Goal: Transaction & Acquisition: Purchase product/service

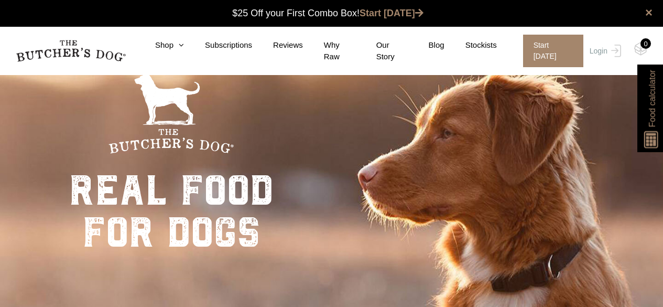
click at [601, 50] on link "Login" at bounding box center [604, 51] width 34 height 33
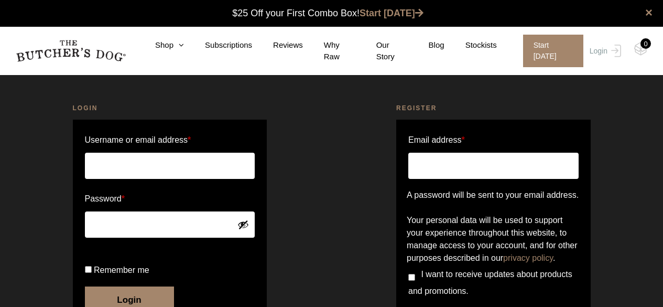
click at [131, 168] on input "Username or email address *" at bounding box center [170, 166] width 170 height 26
type input "Meeganhudy11@gmail.com"
click at [85, 286] on button "Login" at bounding box center [129, 299] width 89 height 26
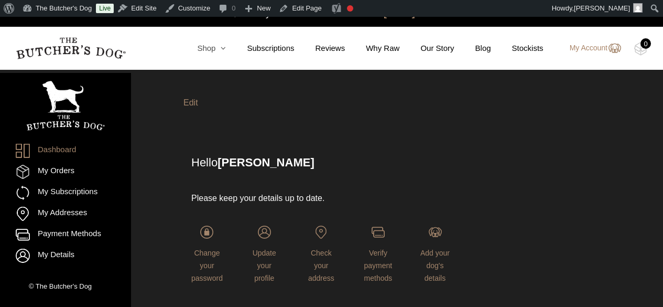
click at [212, 48] on link "Shop" at bounding box center [201, 48] width 50 height 12
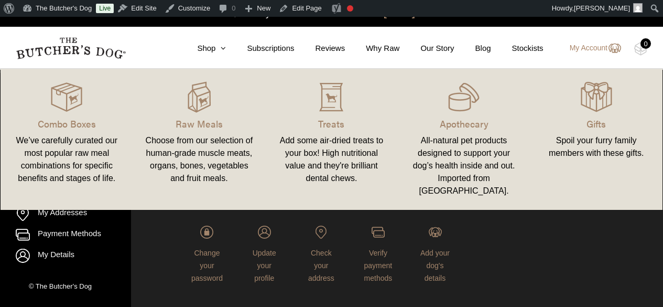
click at [186, 114] on link "Raw Meals Choose from our selection of human-grade muscle meats, organs, bones,…" at bounding box center [199, 139] width 133 height 120
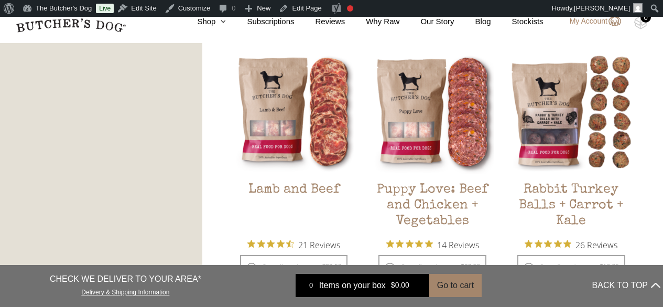
scroll to position [996, 0]
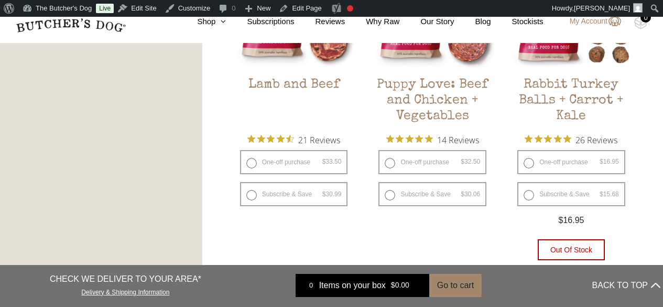
click at [391, 162] on label "One-off purchase $ 32.50 — or subscribe and save 7.5%" at bounding box center [433, 162] width 108 height 24
radio input "true"
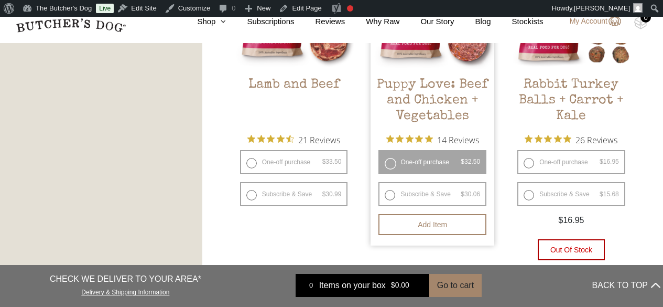
click at [433, 226] on button "Add item" at bounding box center [433, 224] width 108 height 21
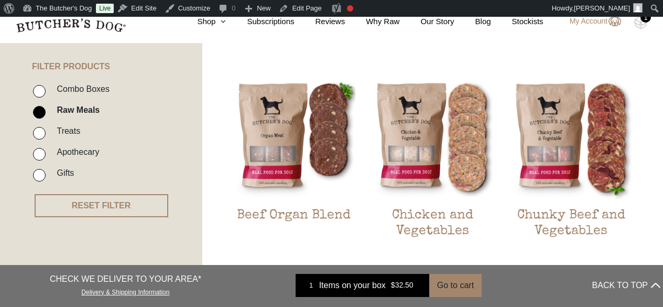
scroll to position [262, 0]
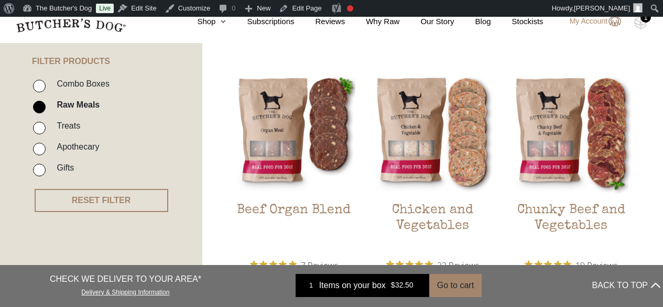
click at [41, 127] on input "Treats" at bounding box center [39, 128] width 13 height 13
checkbox input "true"
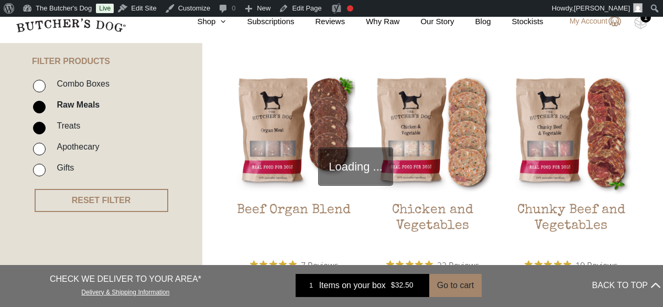
click at [40, 106] on input "Raw Meals" at bounding box center [39, 107] width 13 height 13
checkbox input "false"
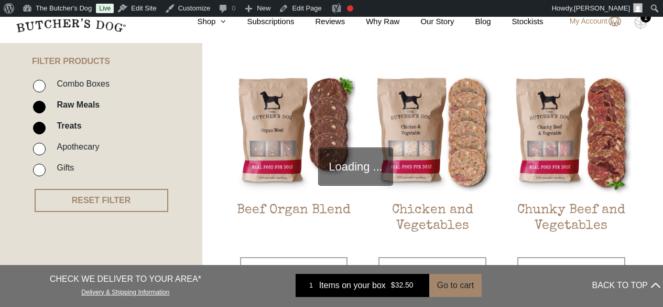
scroll to position [254, 0]
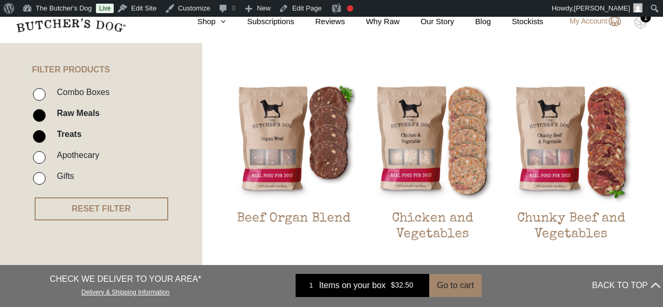
click at [44, 118] on input "Raw Meals" at bounding box center [39, 115] width 13 height 13
checkbox input "false"
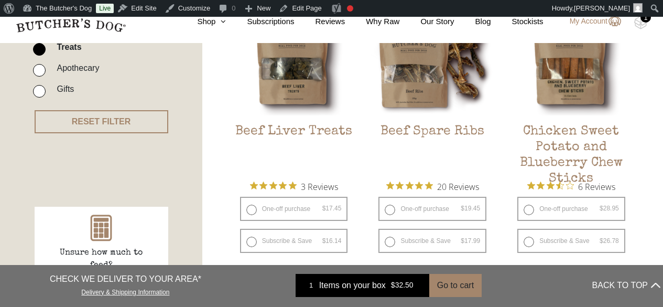
scroll to position [359, 0]
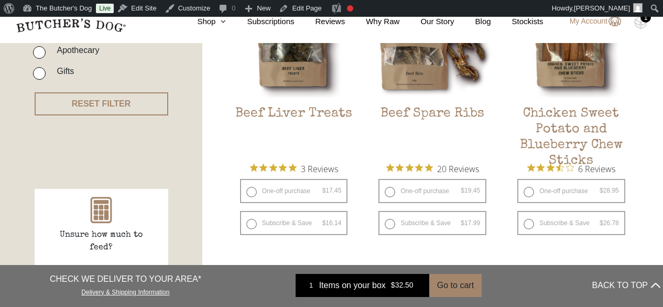
click at [389, 192] on label "One-off purchase $ 19.45 — or subscribe and save 7.5%" at bounding box center [433, 191] width 108 height 24
radio input "true"
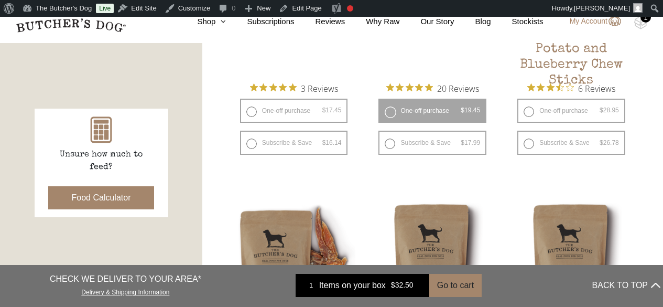
scroll to position [464, 0]
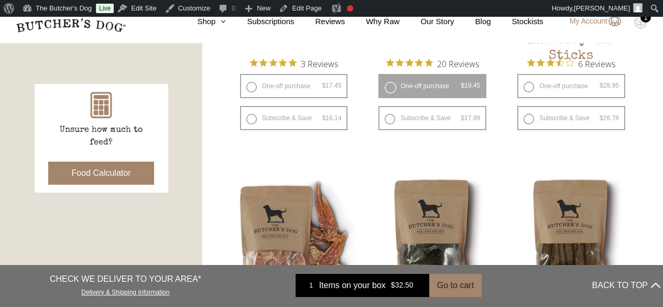
click at [0, 0] on button "Add item" at bounding box center [0, 0] width 0 height 0
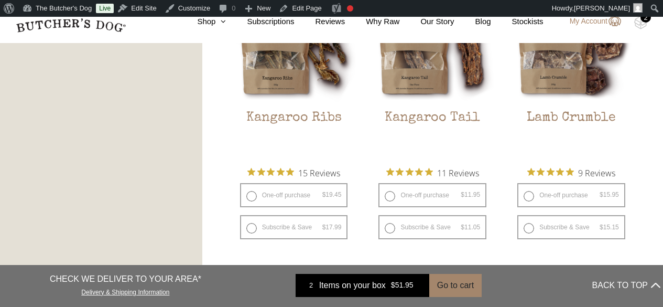
scroll to position [988, 0]
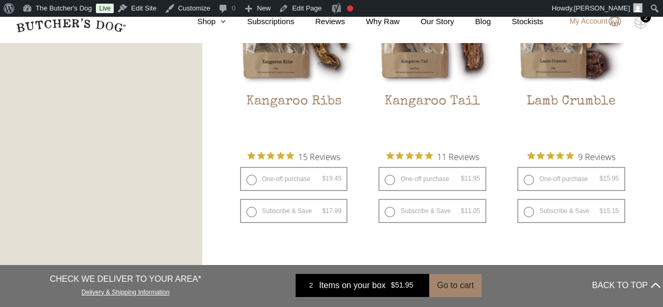
click at [529, 182] on label "One-off purchase $ 15.95 — or subscribe and save 5%" at bounding box center [572, 179] width 108 height 24
radio input "true"
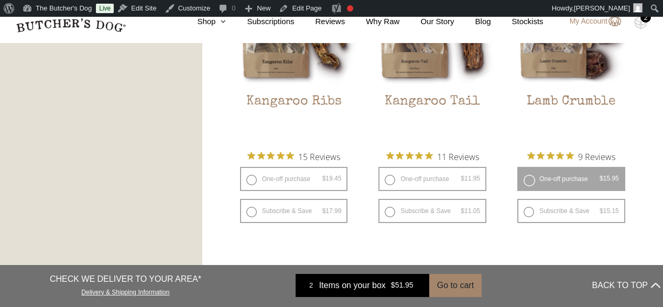
click at [0, 0] on button "Add item" at bounding box center [0, 0] width 0 height 0
click at [0, 0] on img at bounding box center [0, 0] width 0 height 0
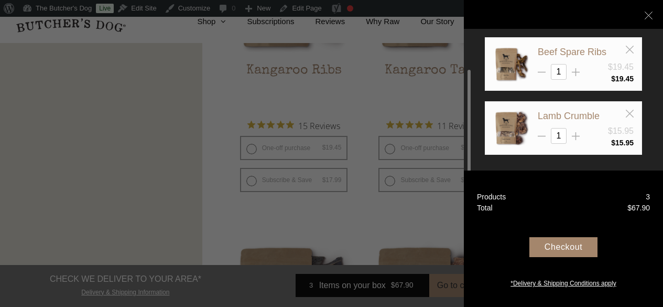
scroll to position [1040, 0]
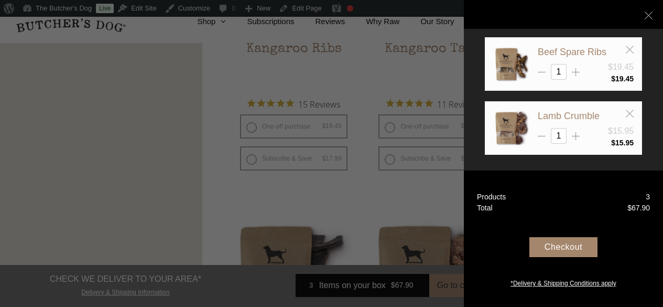
click at [567, 248] on div "Checkout" at bounding box center [564, 247] width 68 height 20
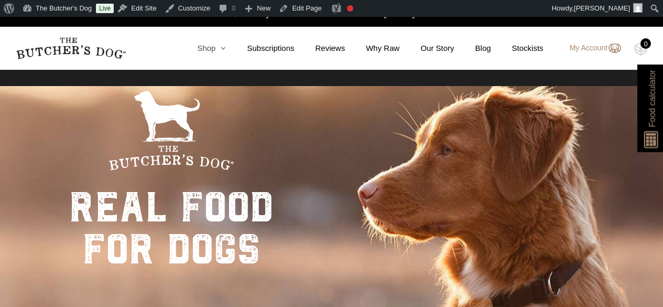
click at [211, 48] on link "Shop" at bounding box center [201, 48] width 50 height 12
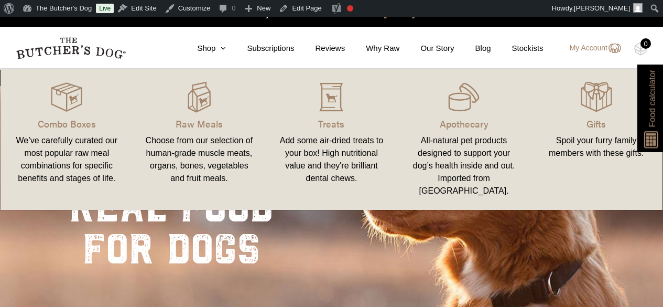
click at [621, 122] on p "Gifts" at bounding box center [596, 123] width 107 height 14
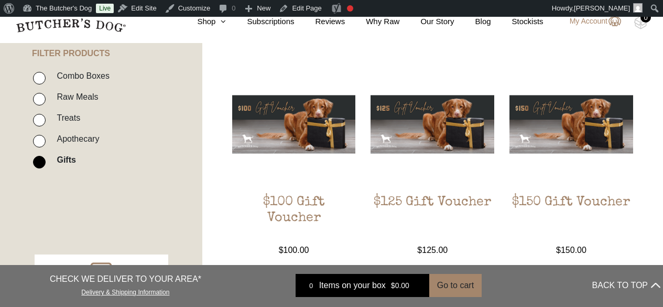
scroll to position [262, 0]
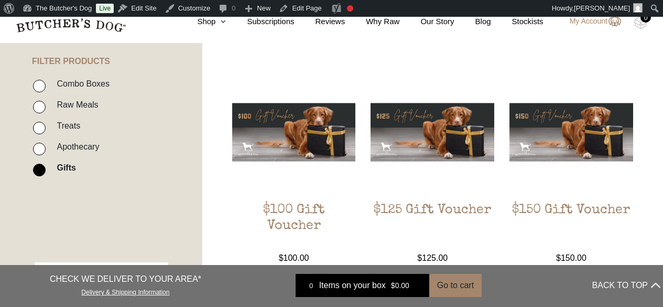
click at [38, 149] on input "Apothecary" at bounding box center [39, 149] width 13 height 13
checkbox input "true"
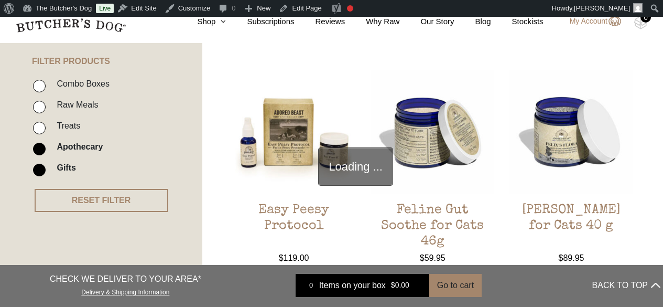
scroll to position [254, 0]
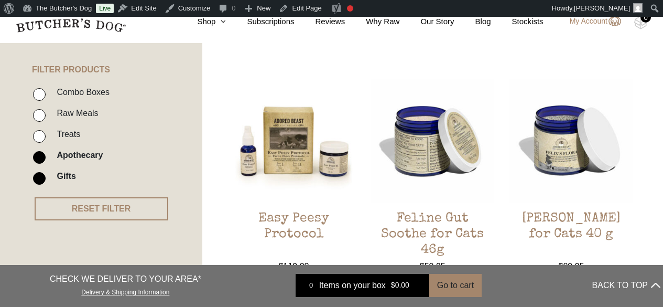
click at [38, 174] on input "Gifts" at bounding box center [39, 178] width 13 height 13
checkbox input "false"
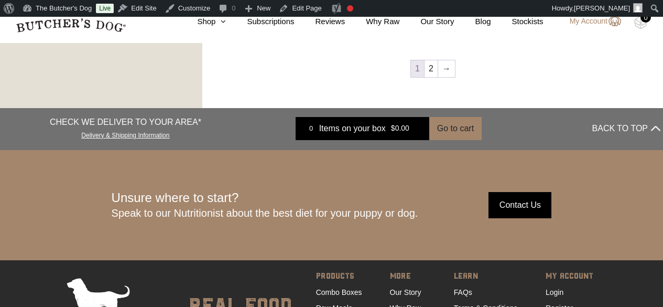
scroll to position [1250, 0]
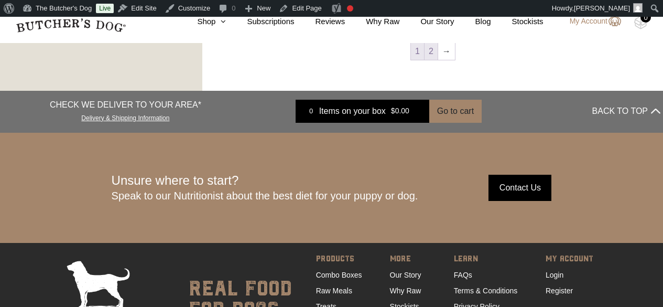
click at [428, 52] on link "2" at bounding box center [431, 51] width 13 height 17
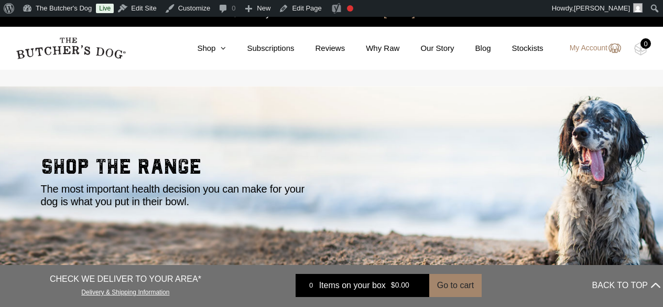
click at [606, 47] on link "My Account" at bounding box center [590, 48] width 62 height 13
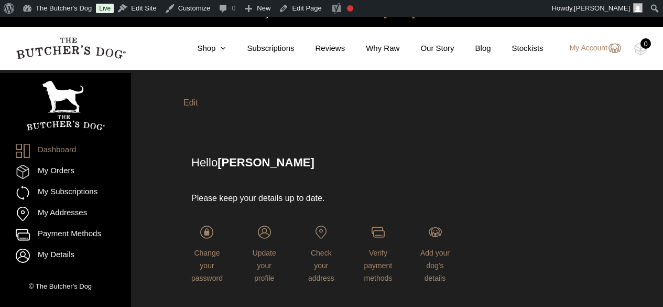
click at [595, 47] on link "My Account" at bounding box center [590, 48] width 62 height 13
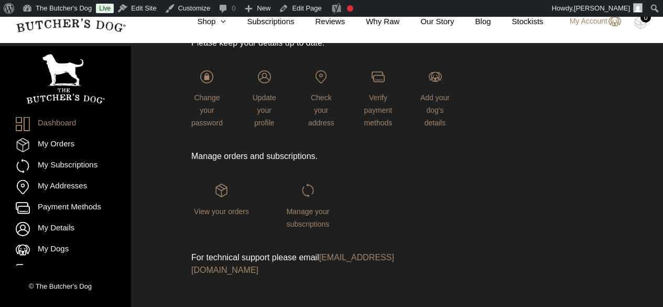
scroll to position [157, 0]
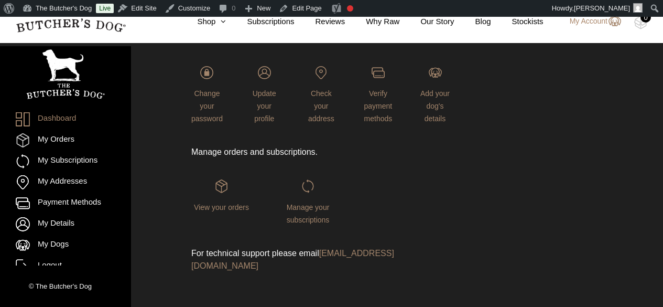
scroll to position [7, 0]
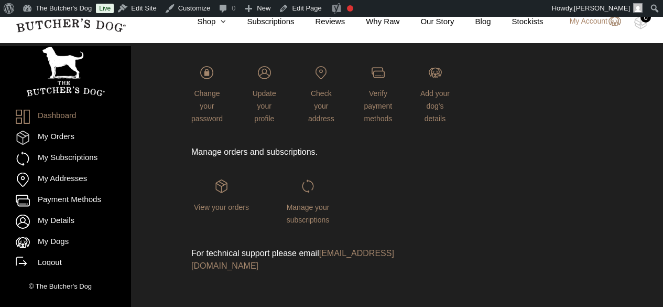
click at [49, 262] on link "Logout" at bounding box center [66, 263] width 100 height 14
